Goal: Task Accomplishment & Management: Manage account settings

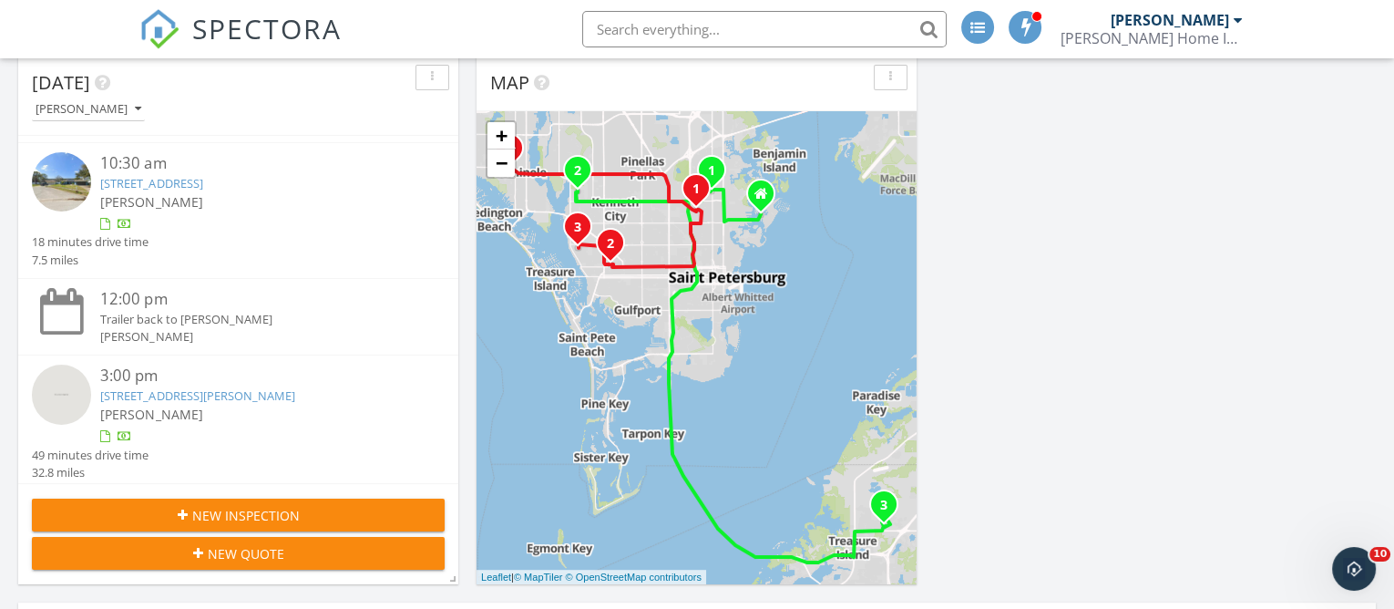
scroll to position [134, 0]
click at [160, 390] on link "[STREET_ADDRESS][PERSON_NAME]" at bounding box center [197, 390] width 194 height 16
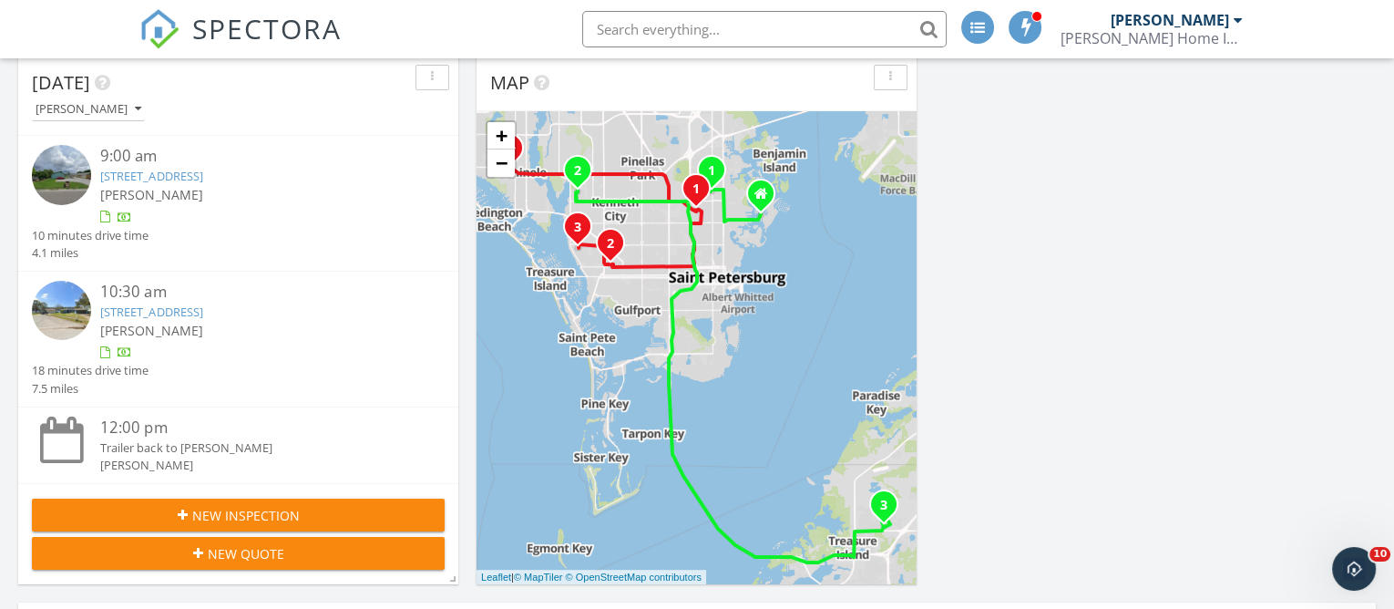
click at [140, 176] on link "6035 10th St N, St. Petersburg, FL 33703" at bounding box center [151, 176] width 102 height 16
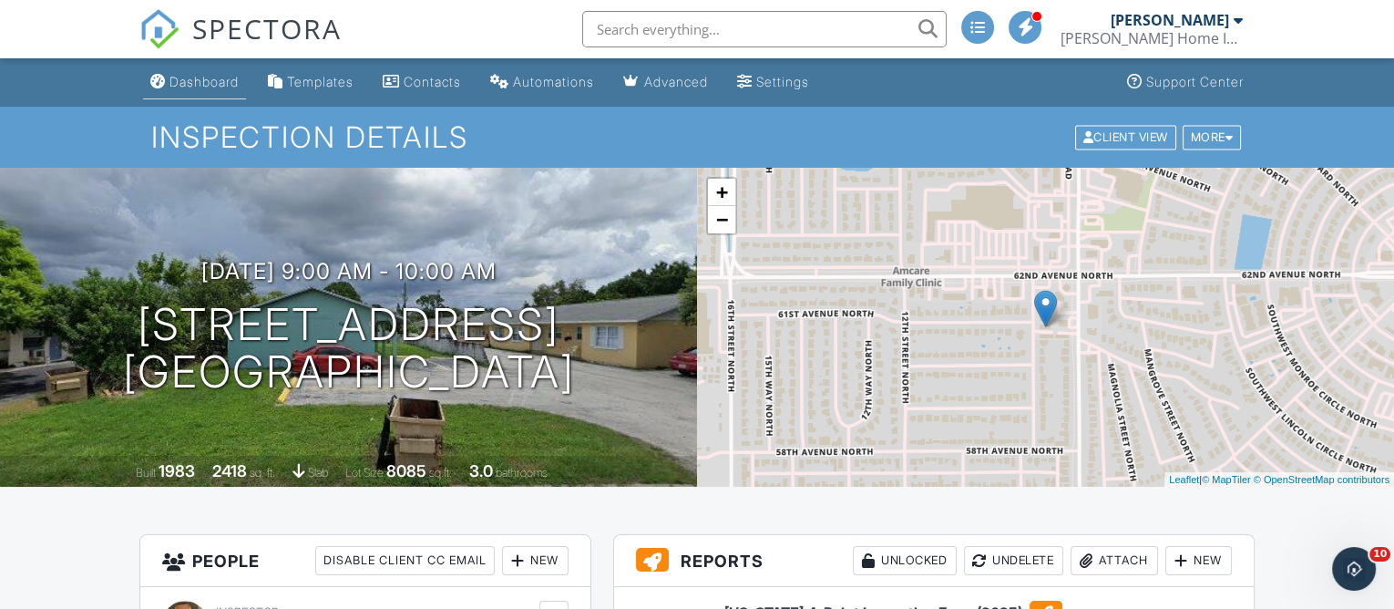
click at [238, 81] on div "Dashboard" at bounding box center [204, 81] width 69 height 15
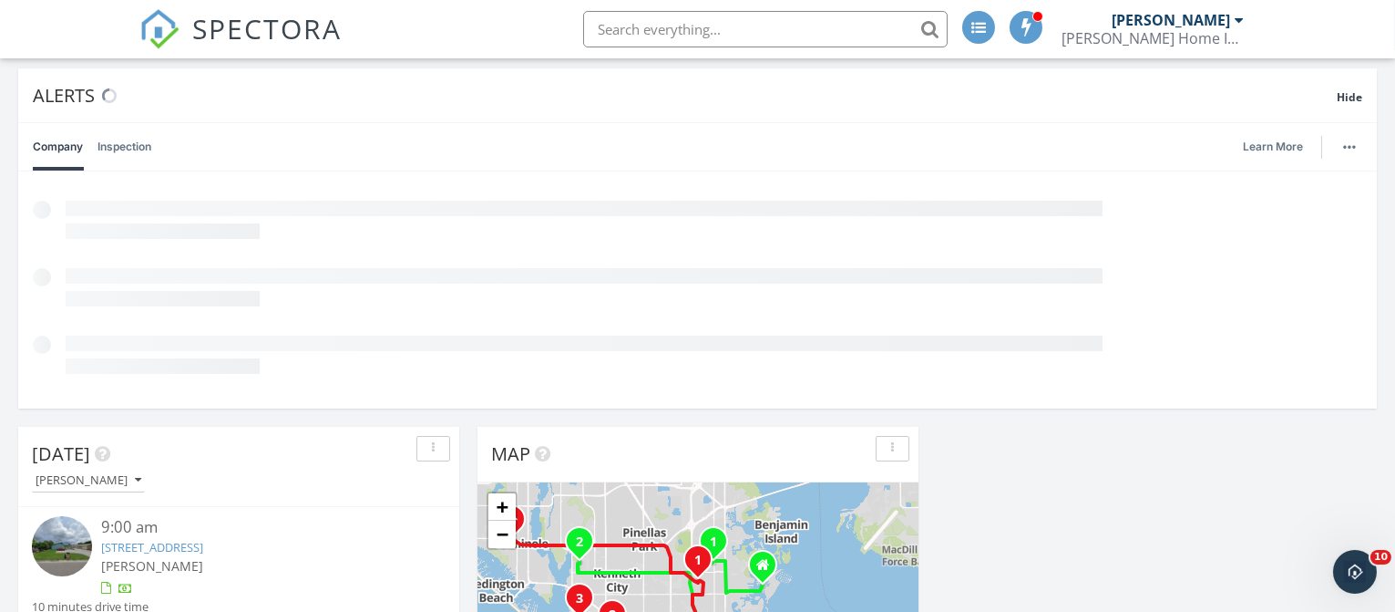
scroll to position [242, 0]
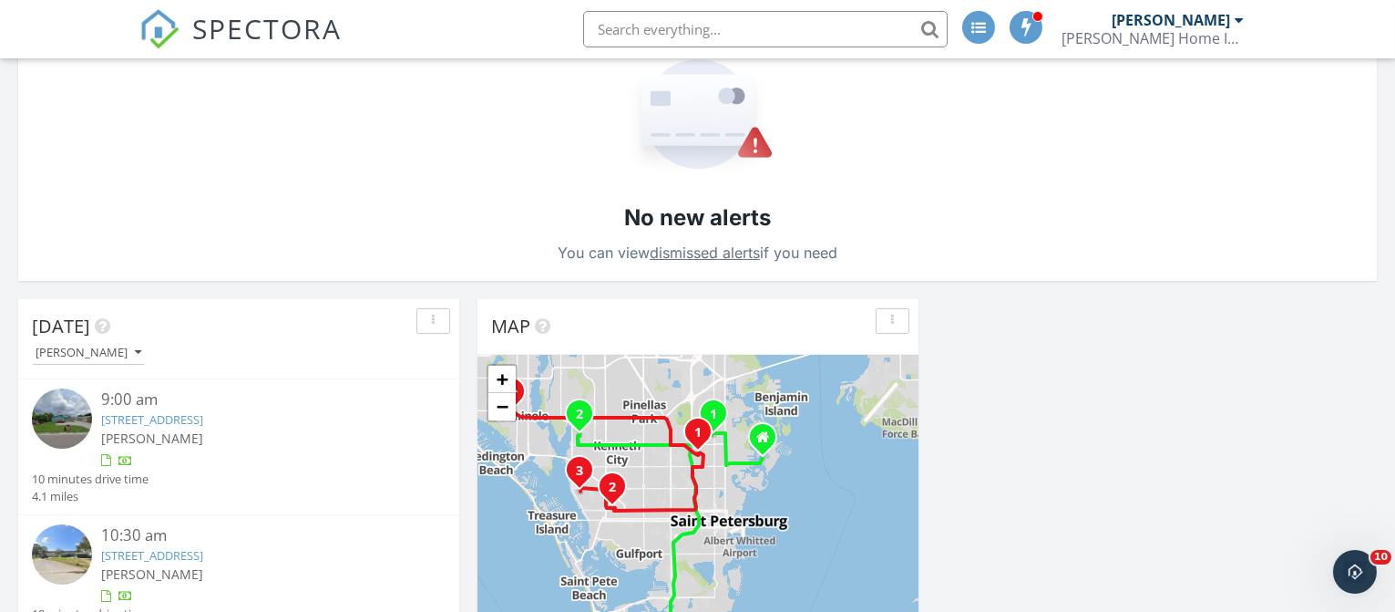
click at [160, 416] on link "6035 10th St N, St. Petersburg, FL 33703" at bounding box center [152, 419] width 102 height 16
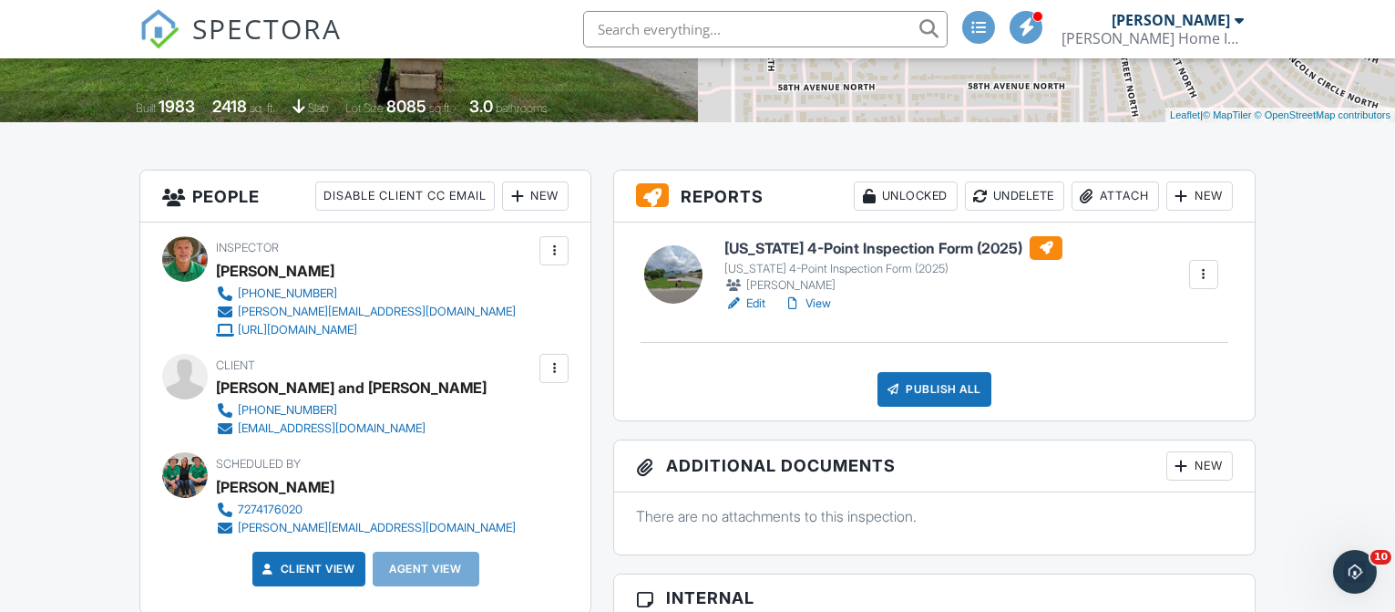
click at [756, 303] on link "Edit" at bounding box center [745, 303] width 41 height 18
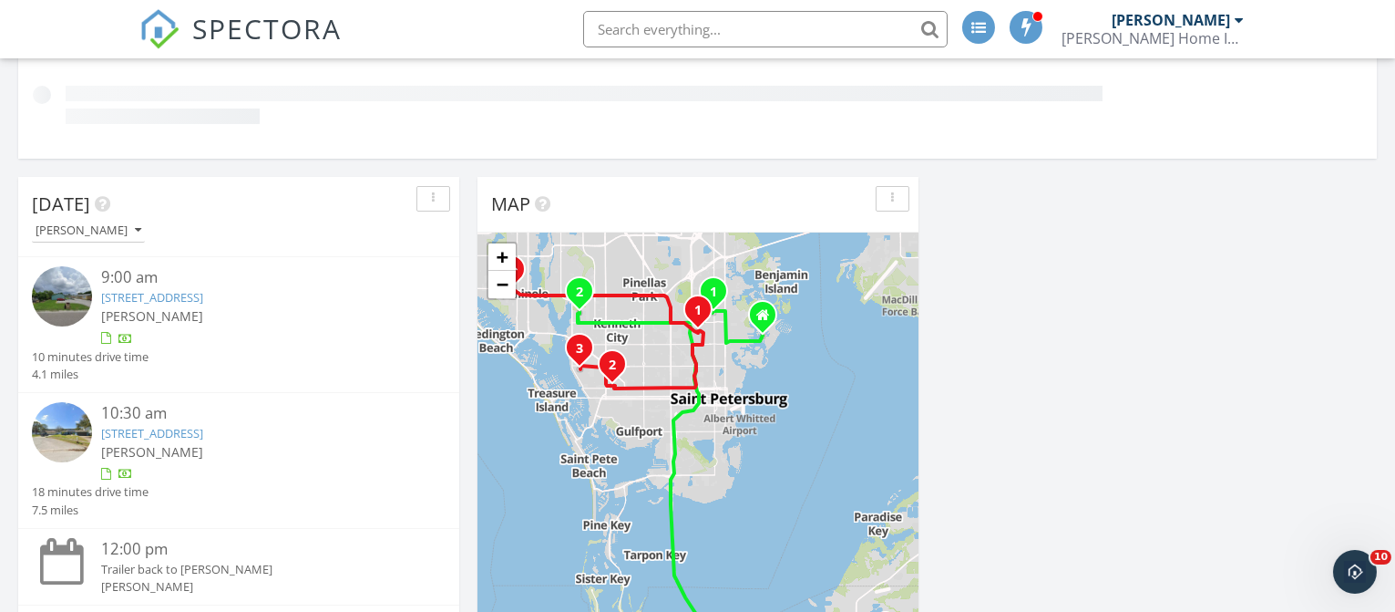
scroll to position [134, 0]
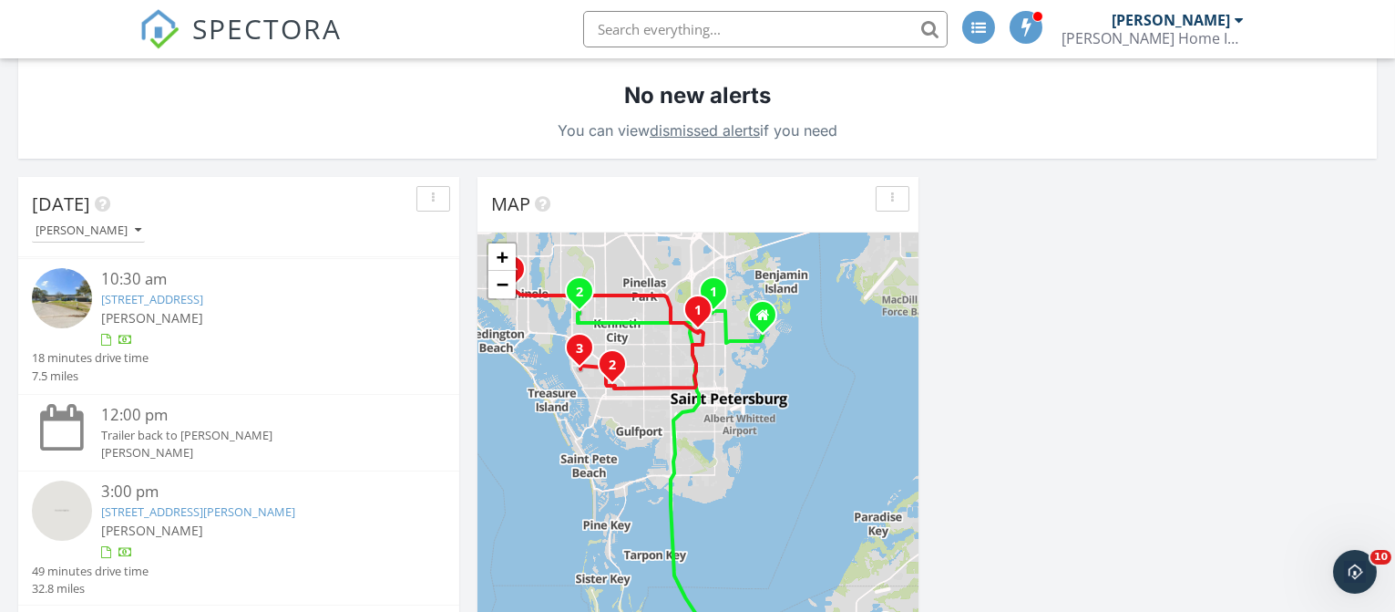
click at [135, 298] on link "[STREET_ADDRESS]" at bounding box center [152, 299] width 102 height 16
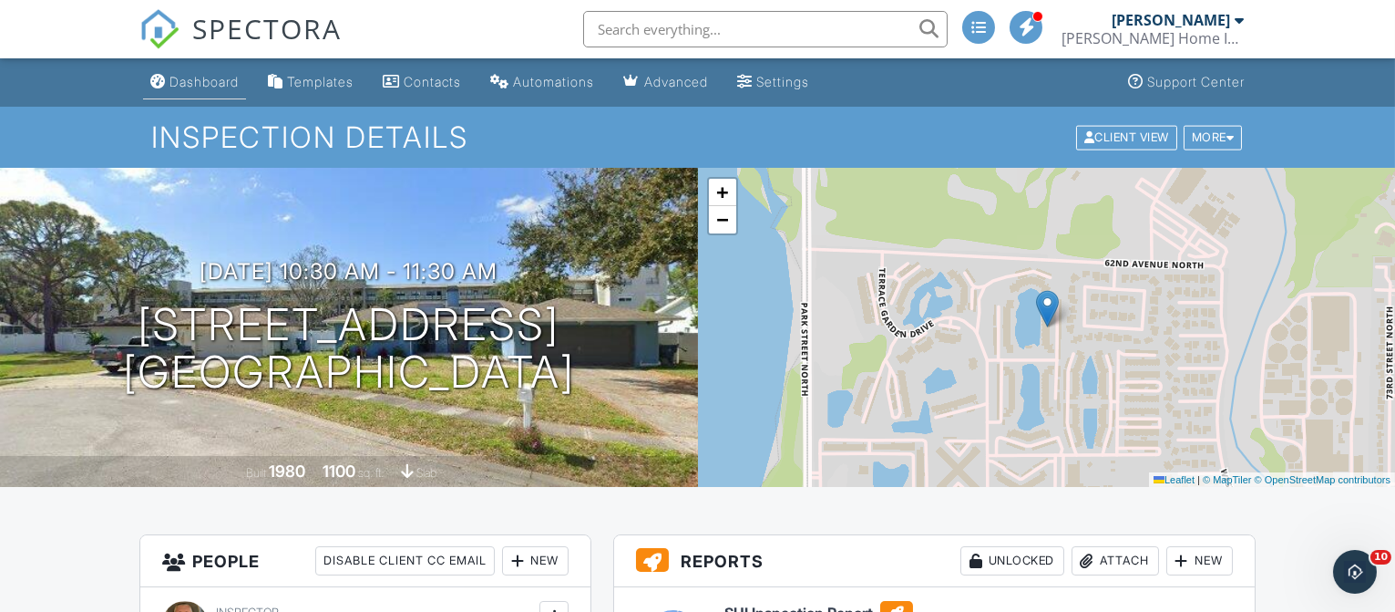
click at [215, 78] on div "Dashboard" at bounding box center [204, 81] width 69 height 15
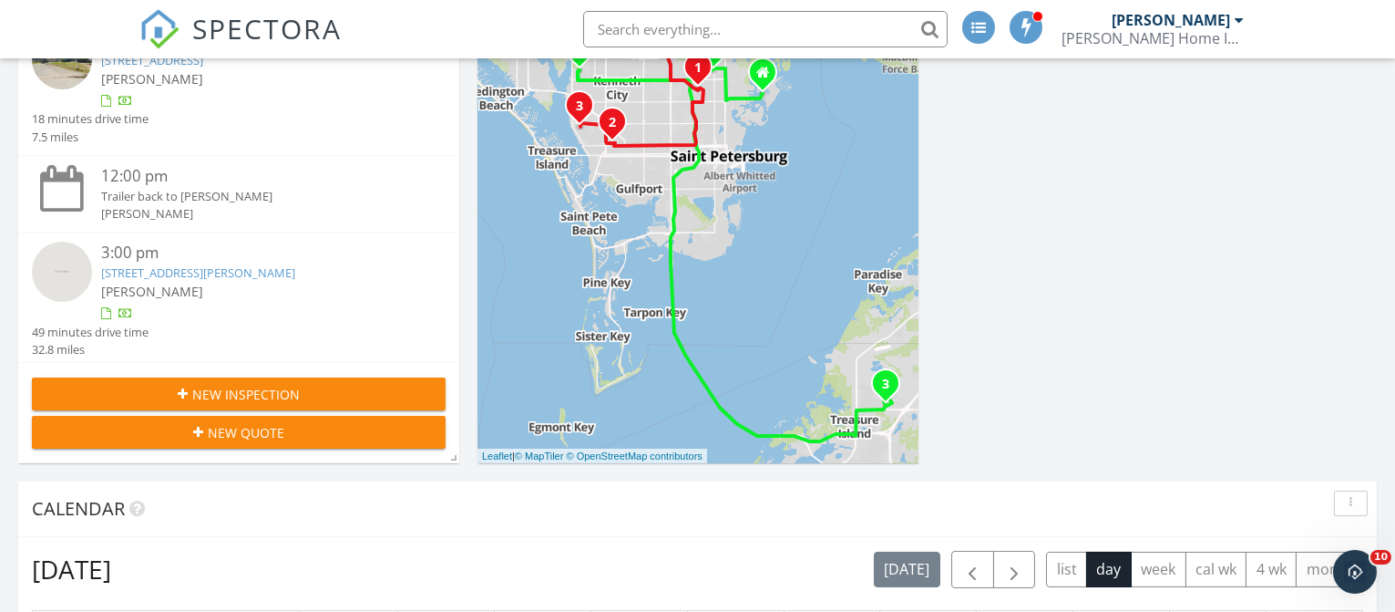
scroll to position [134, 0]
click at [161, 266] on link "10003 Batchelder Terrace, Palmetto, FL 34221" at bounding box center [198, 269] width 194 height 16
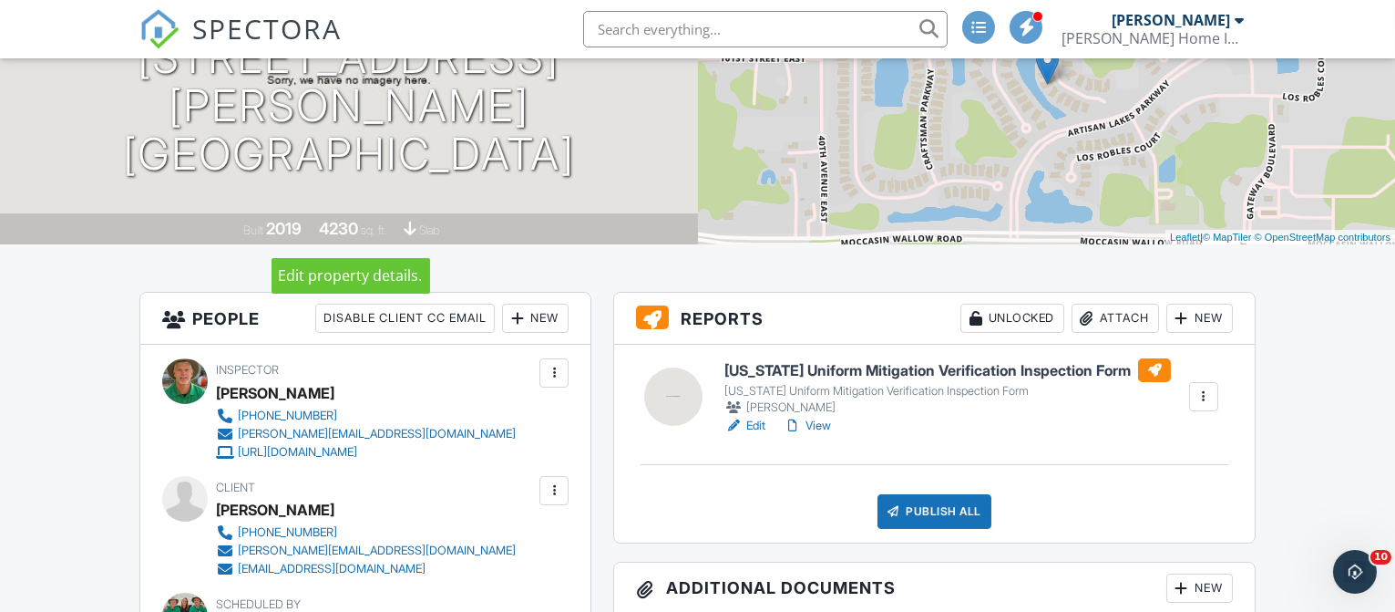
scroll to position [365, 0]
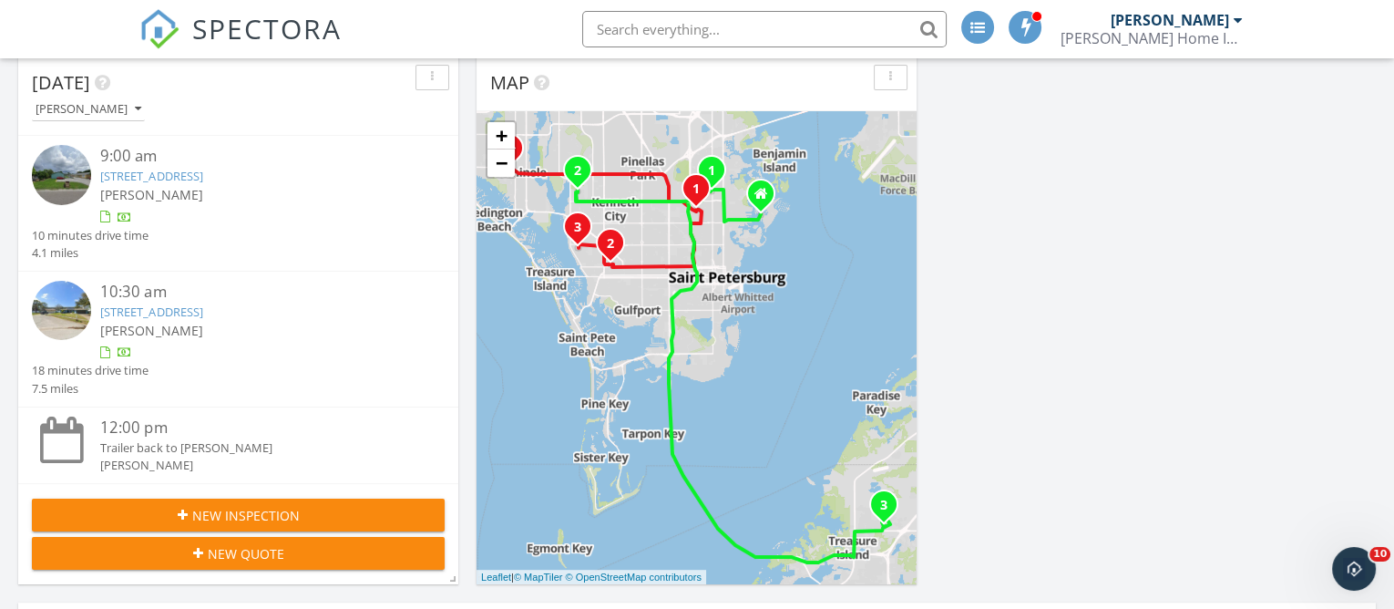
scroll to position [134, 0]
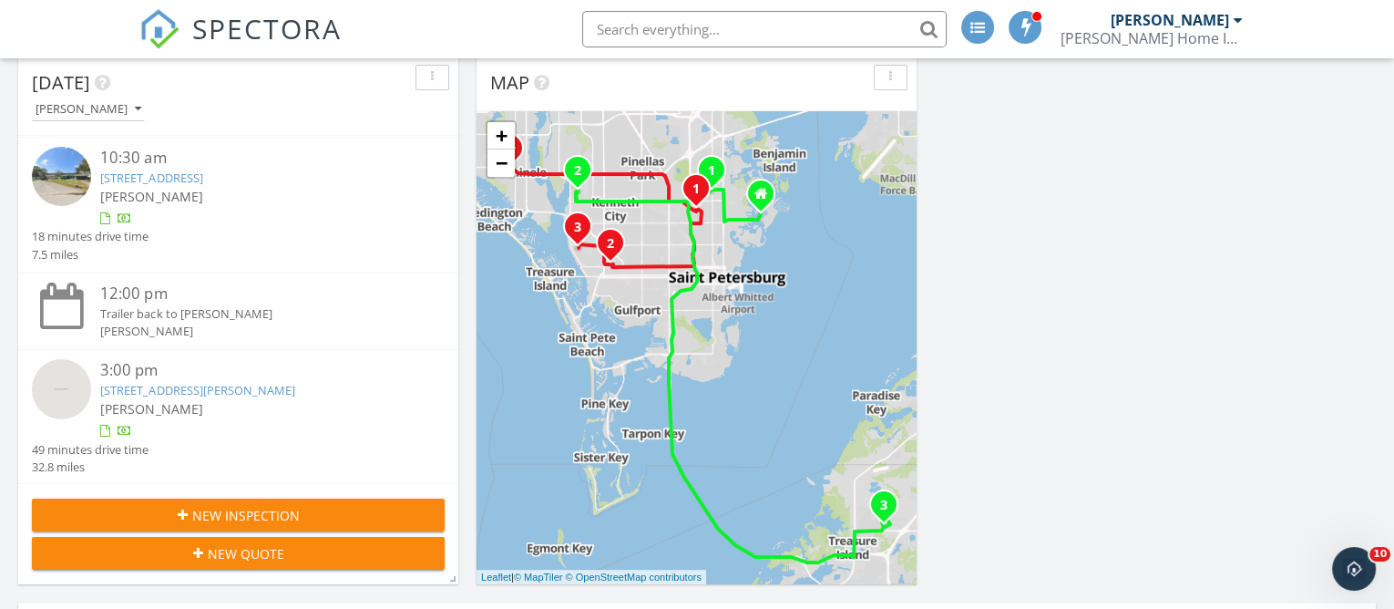
click at [156, 388] on link "10003 Batchelder Terrace, Palmetto, FL 34221" at bounding box center [197, 390] width 194 height 16
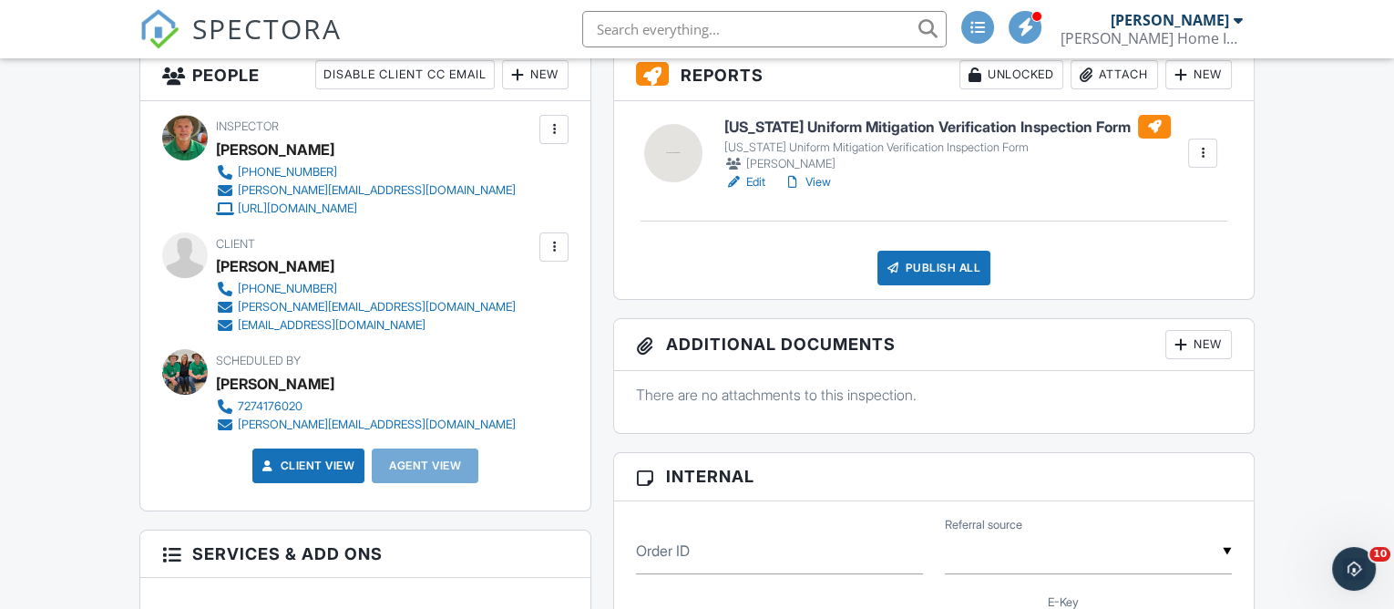
click at [757, 181] on link "Edit" at bounding box center [745, 182] width 41 height 18
